Goal: Task Accomplishment & Management: Manage account settings

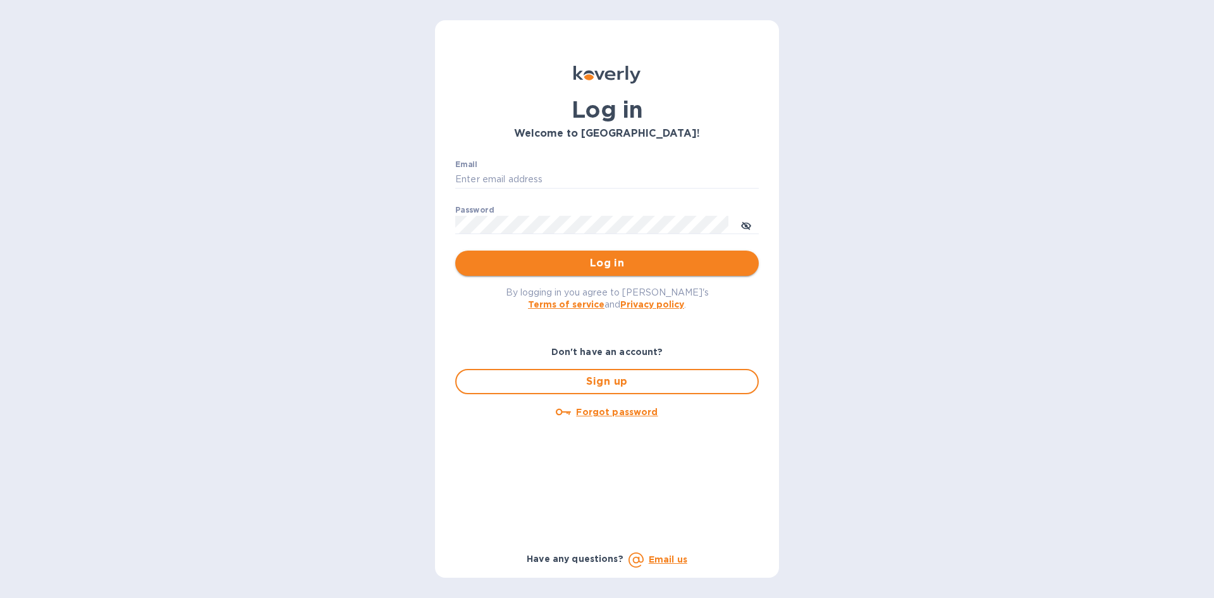
type input "[PERSON_NAME][EMAIL_ADDRESS][DOMAIN_NAME]"
click at [520, 262] on span "Log in" at bounding box center [607, 263] width 283 height 15
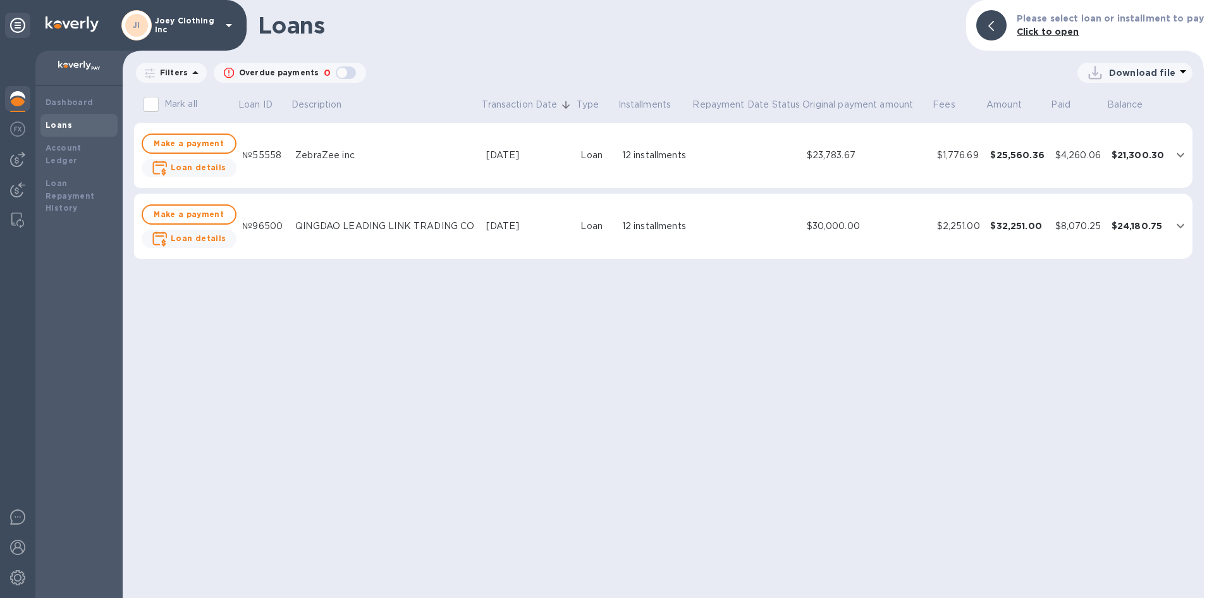
click at [181, 27] on p "Joey Clothing Inc" at bounding box center [186, 25] width 63 height 18
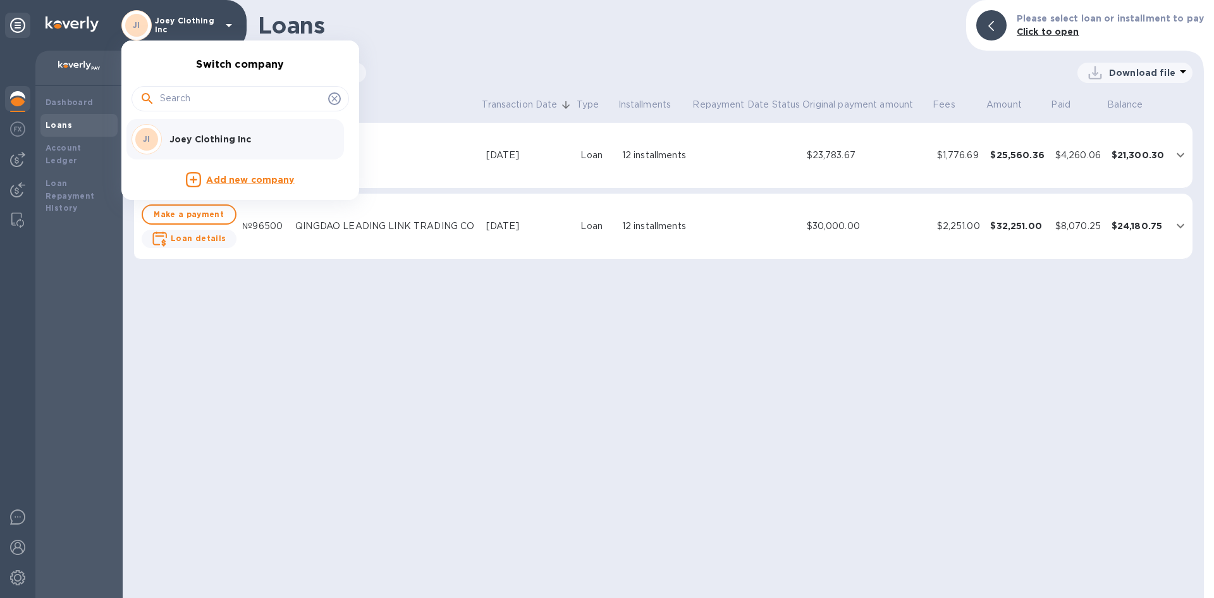
click at [94, 71] on div at bounding box center [607, 299] width 1214 height 598
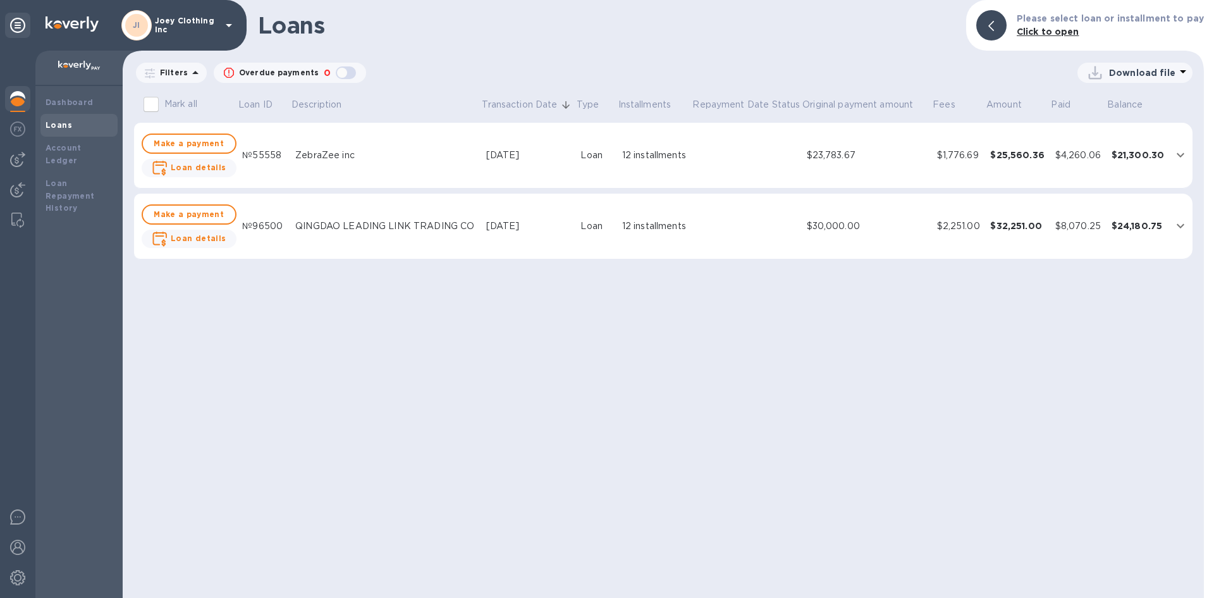
click at [84, 108] on div "Dashboard" at bounding box center [79, 102] width 67 height 13
